Goal: Task Accomplishment & Management: Complete application form

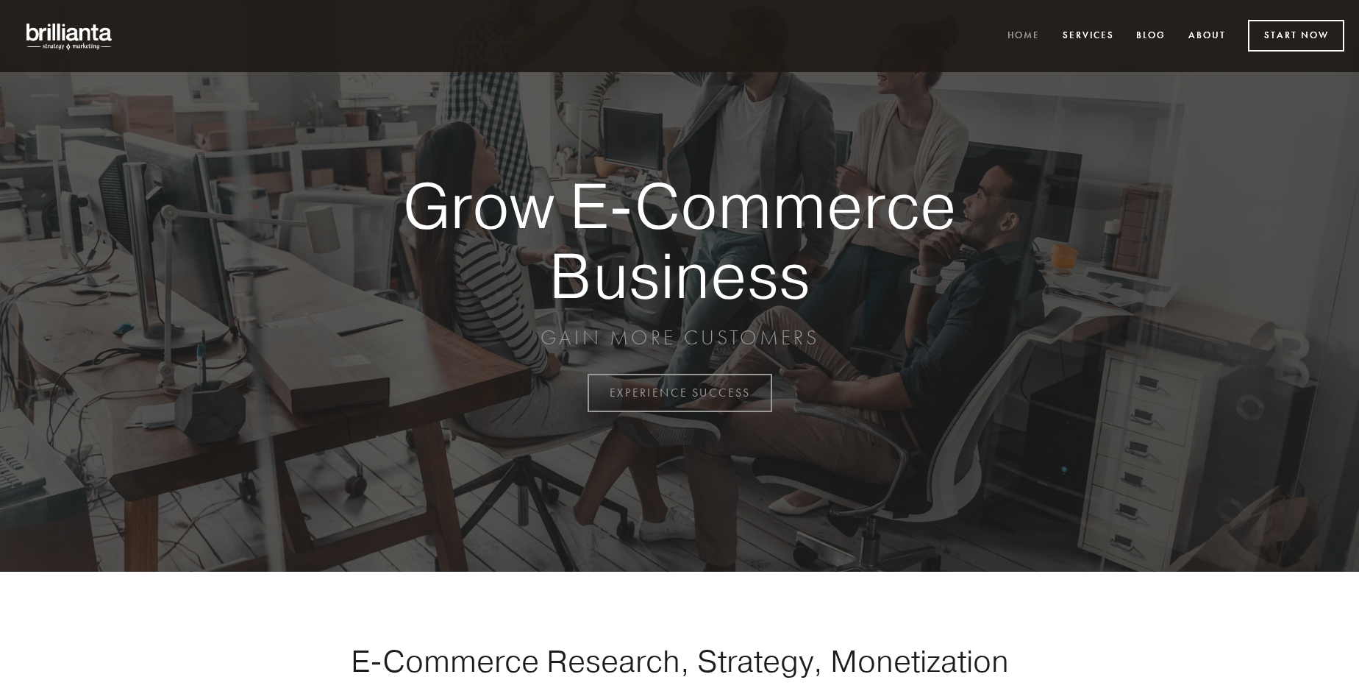
scroll to position [3855, 0]
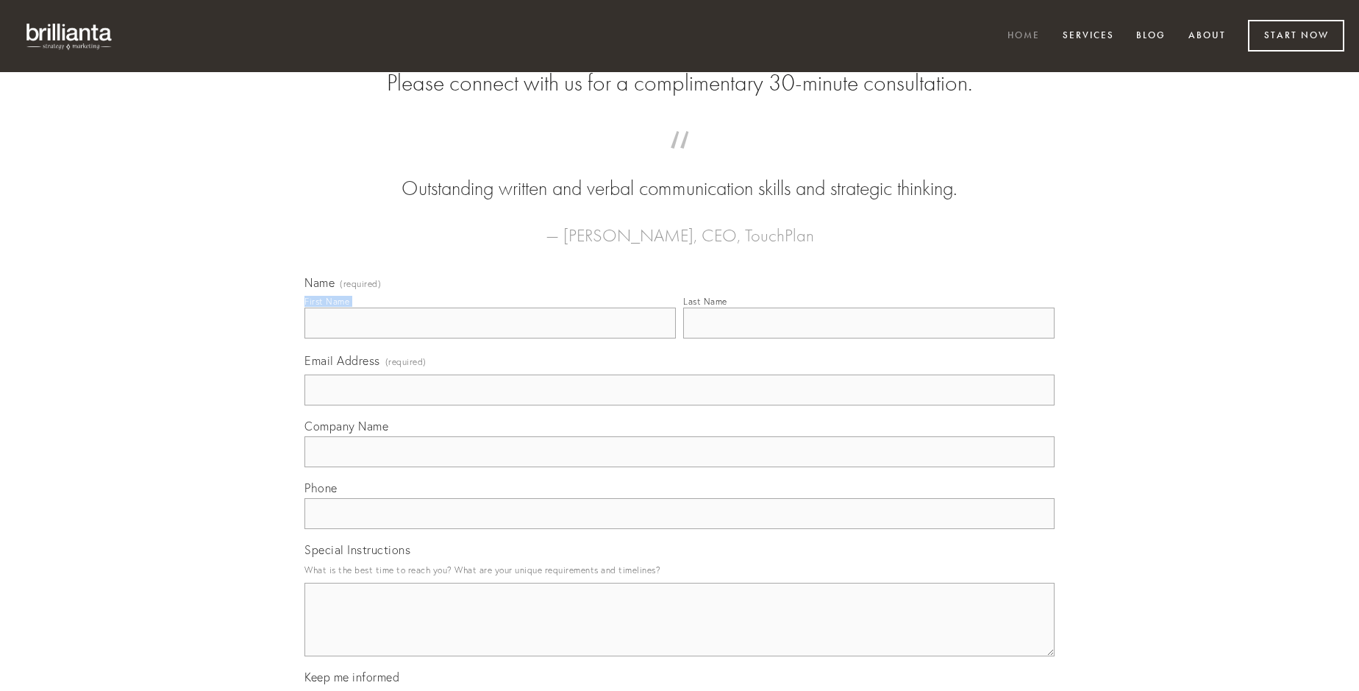
type input "[PERSON_NAME]"
click at [868, 338] on input "Last Name" at bounding box center [868, 322] width 371 height 31
type input "[PERSON_NAME]"
click at [680, 405] on input "Email Address (required)" at bounding box center [679, 389] width 750 height 31
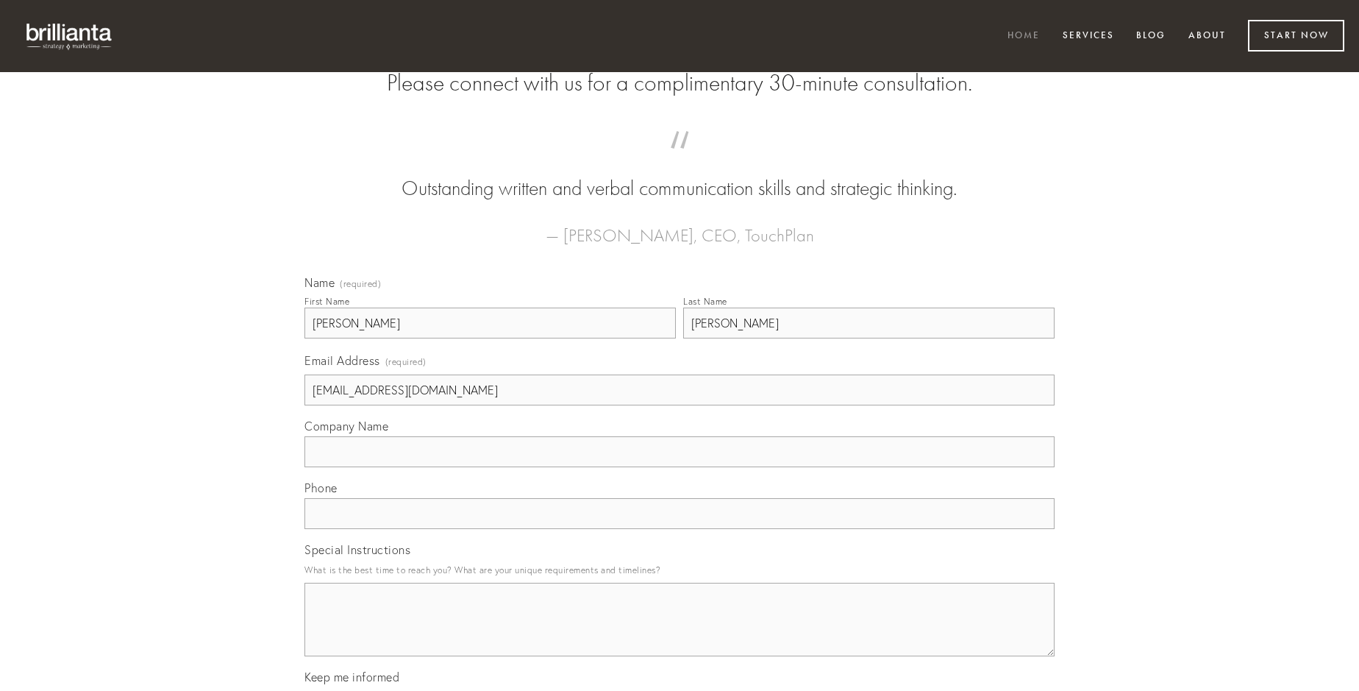
type input "[EMAIL_ADDRESS][DOMAIN_NAME]"
click at [680, 467] on input "Company Name" at bounding box center [679, 451] width 750 height 31
type input "altus"
click at [680, 529] on input "text" at bounding box center [679, 513] width 750 height 31
click at [680, 632] on textarea "Special Instructions" at bounding box center [679, 619] width 750 height 74
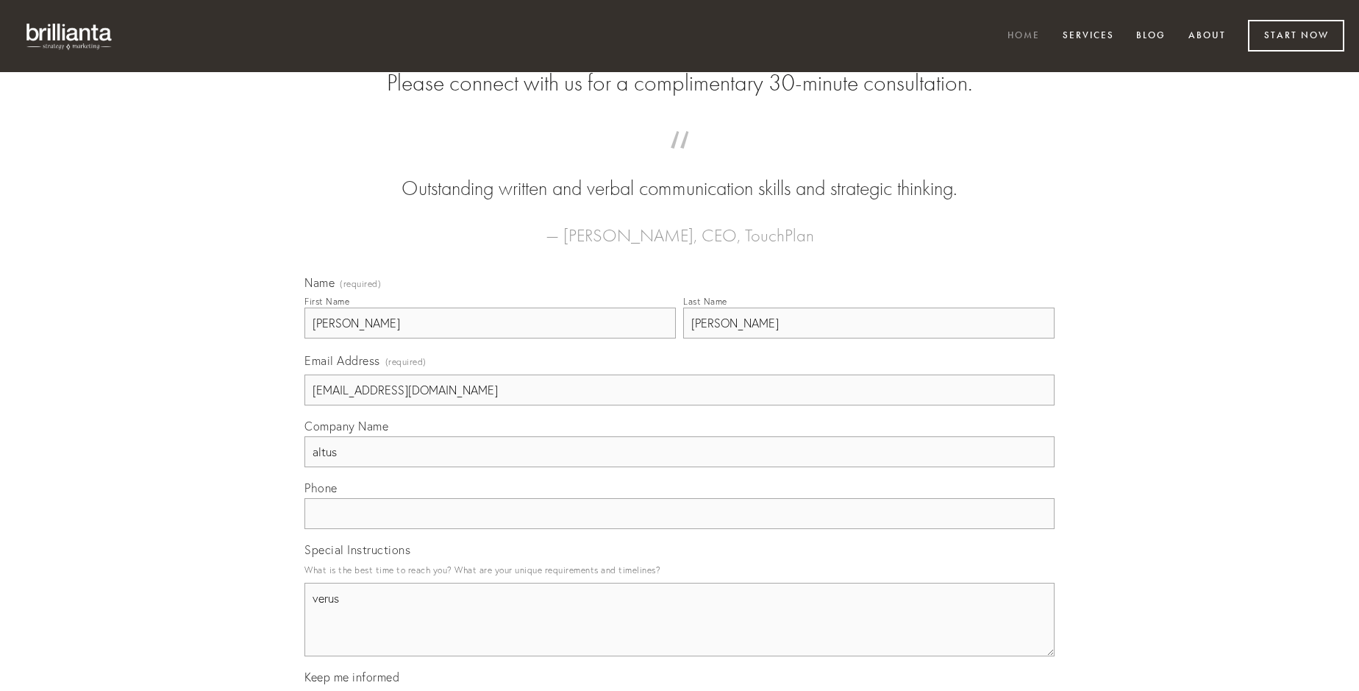
type textarea "verus"
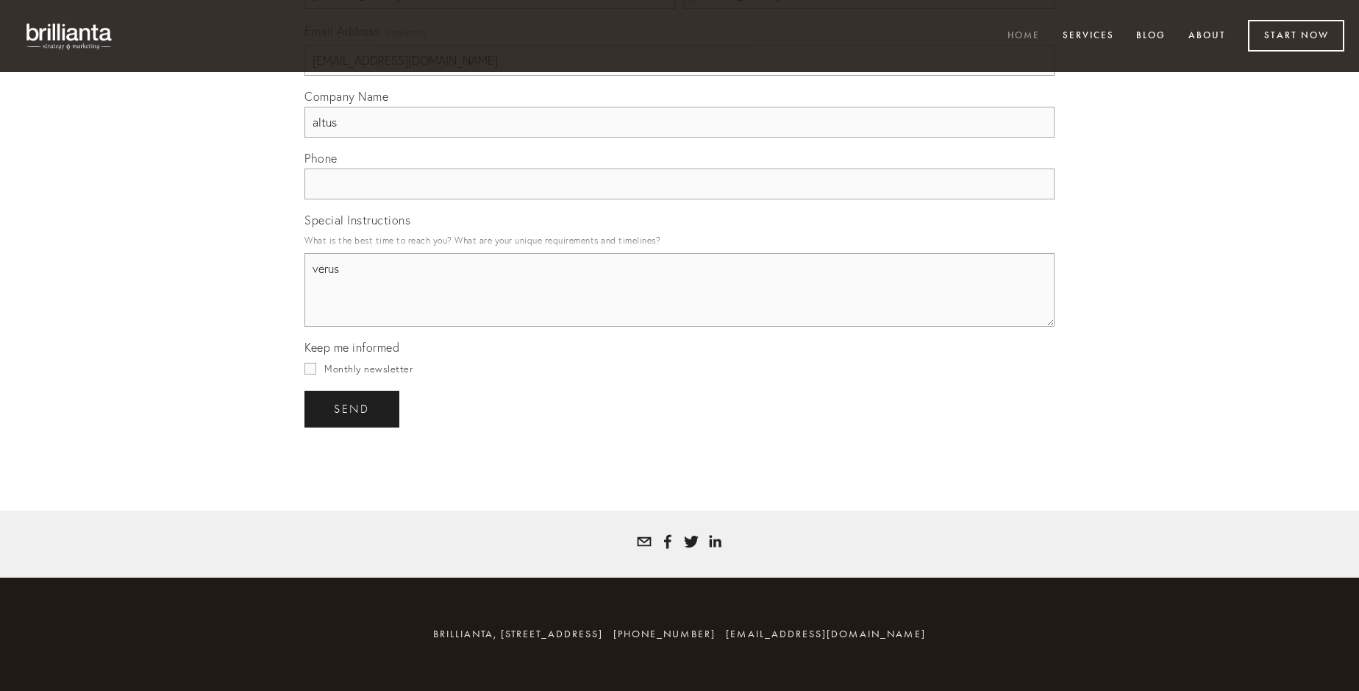
click at [353, 408] on span "send" at bounding box center [352, 408] width 36 height 13
